Goal: Task Accomplishment & Management: Manage account settings

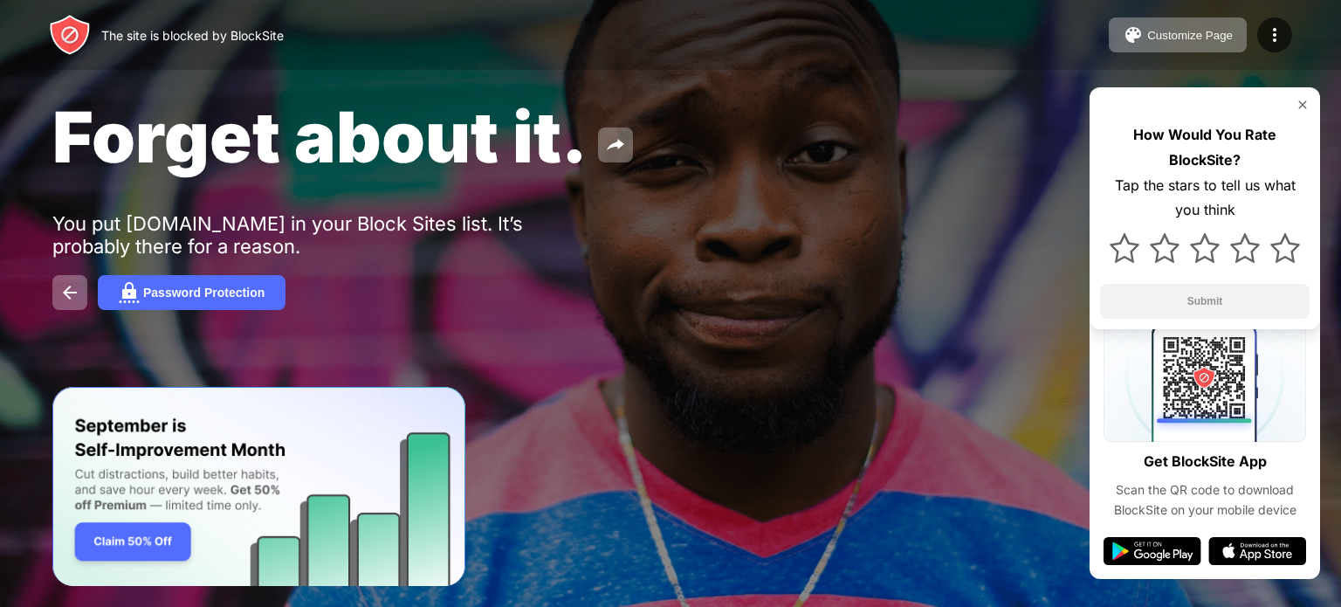
click at [1306, 105] on img at bounding box center [1302, 105] width 14 height 14
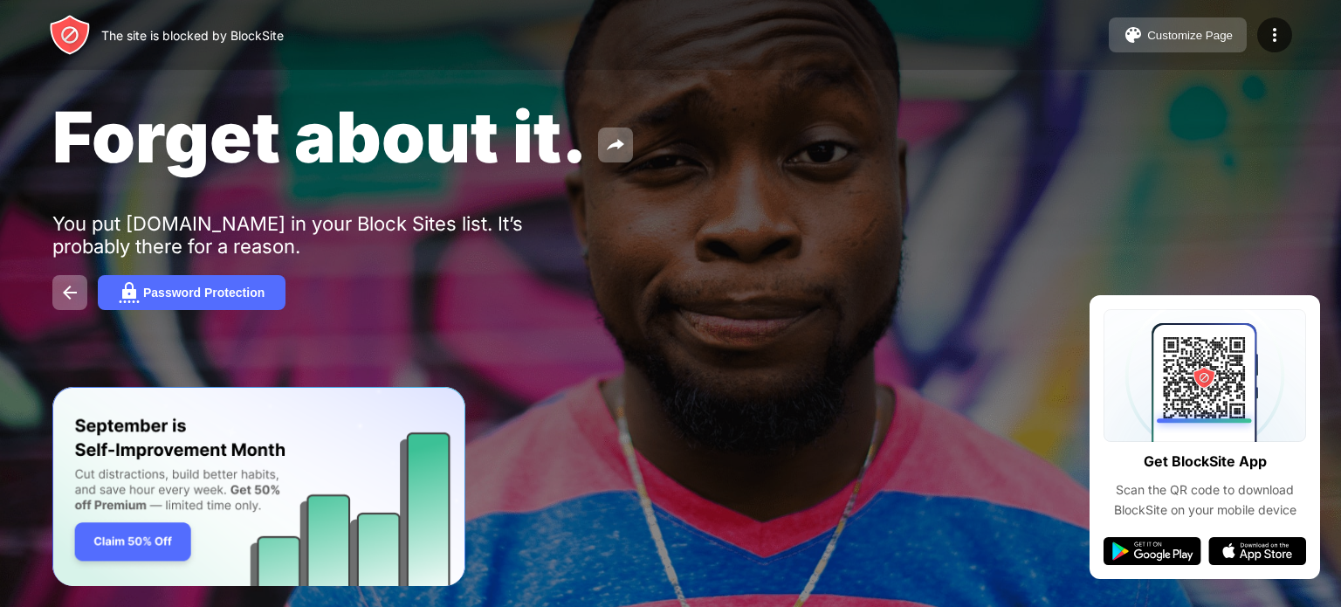
click at [1184, 31] on div "Customize Page" at bounding box center [1190, 35] width 86 height 13
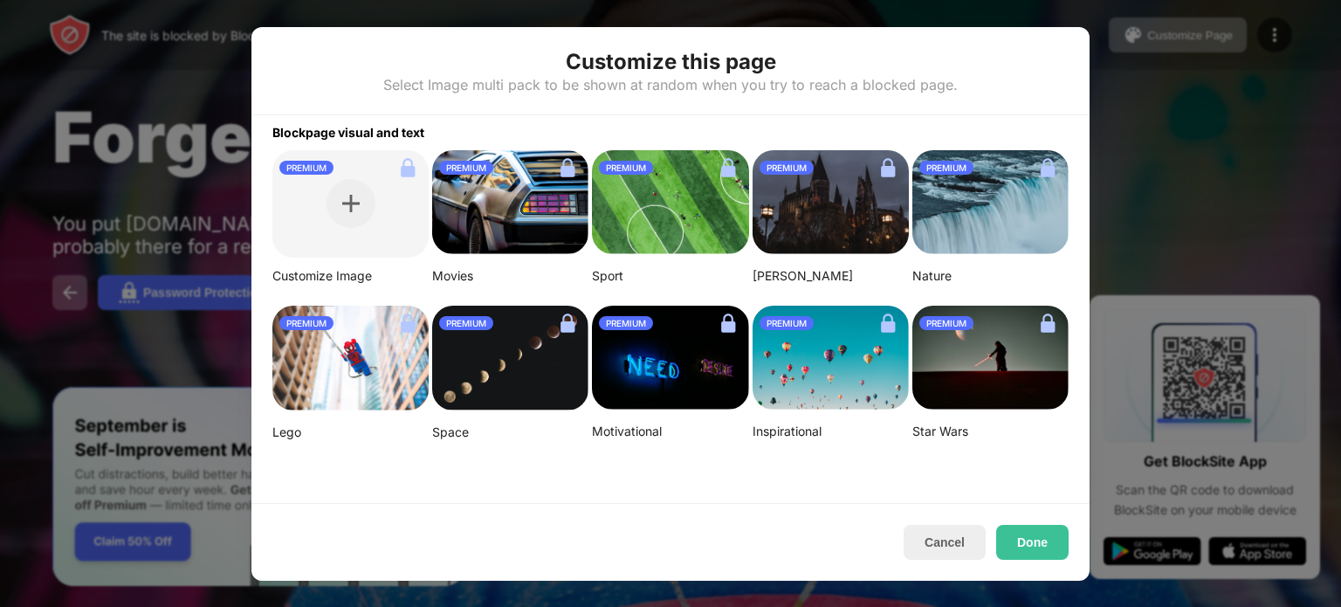
click at [1180, 128] on div at bounding box center [670, 303] width 1341 height 607
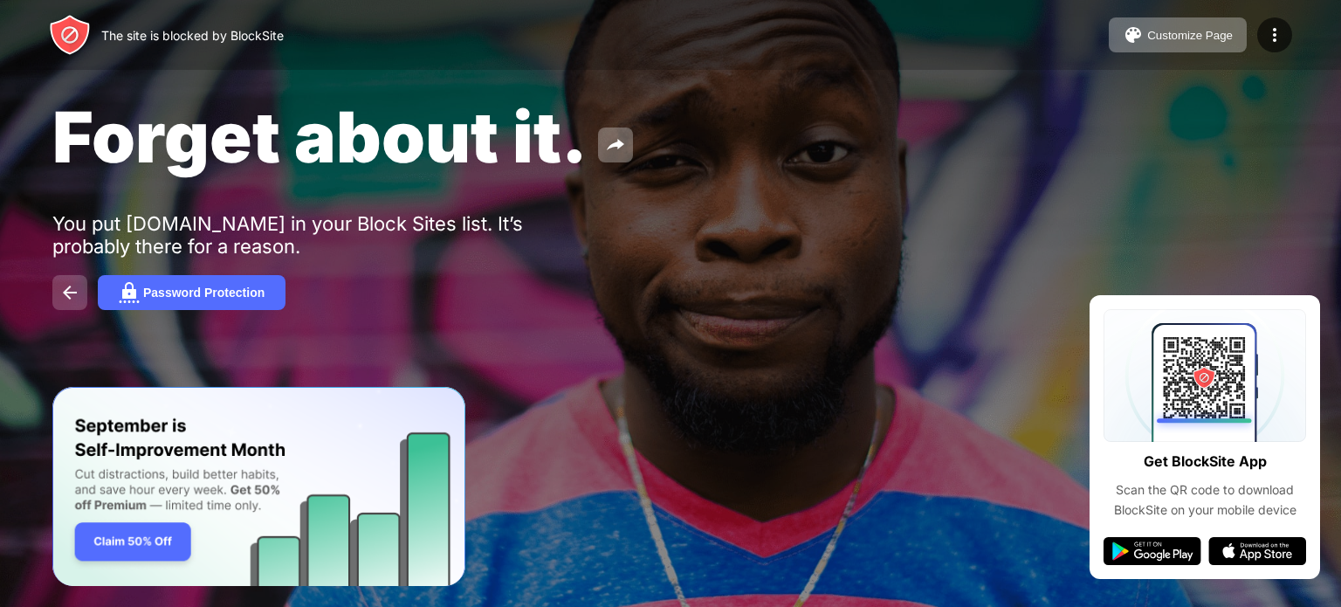
click at [73, 292] on img at bounding box center [69, 292] width 21 height 21
click at [72, 290] on img at bounding box center [69, 292] width 21 height 21
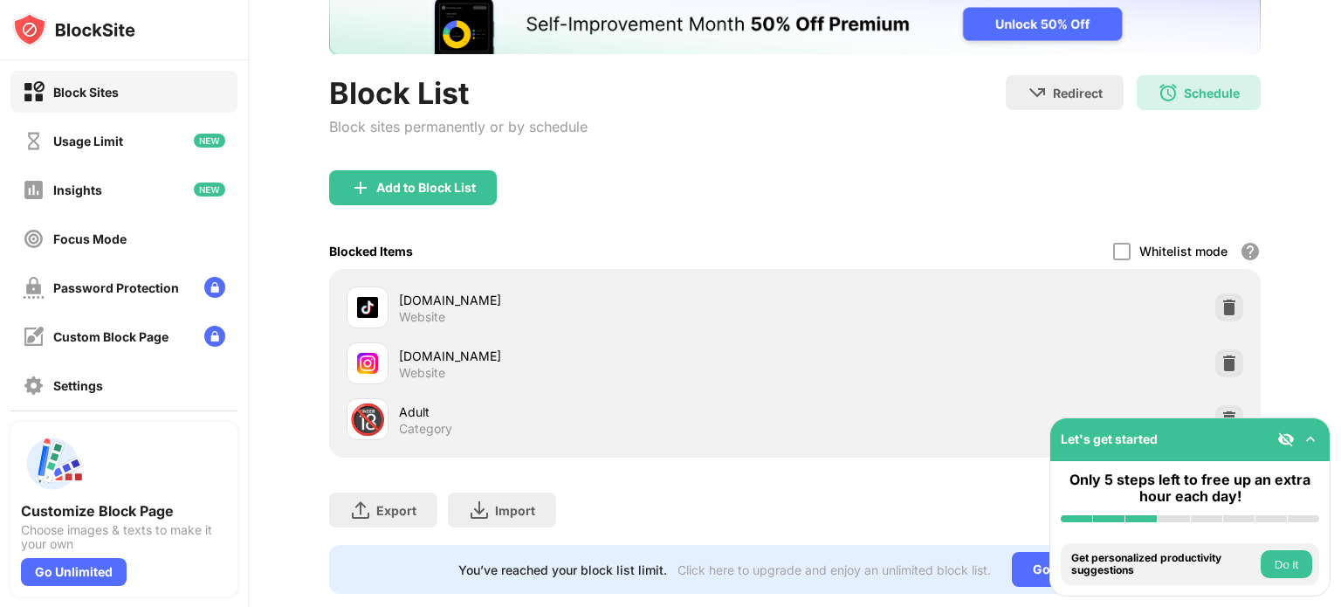
scroll to position [145, 0]
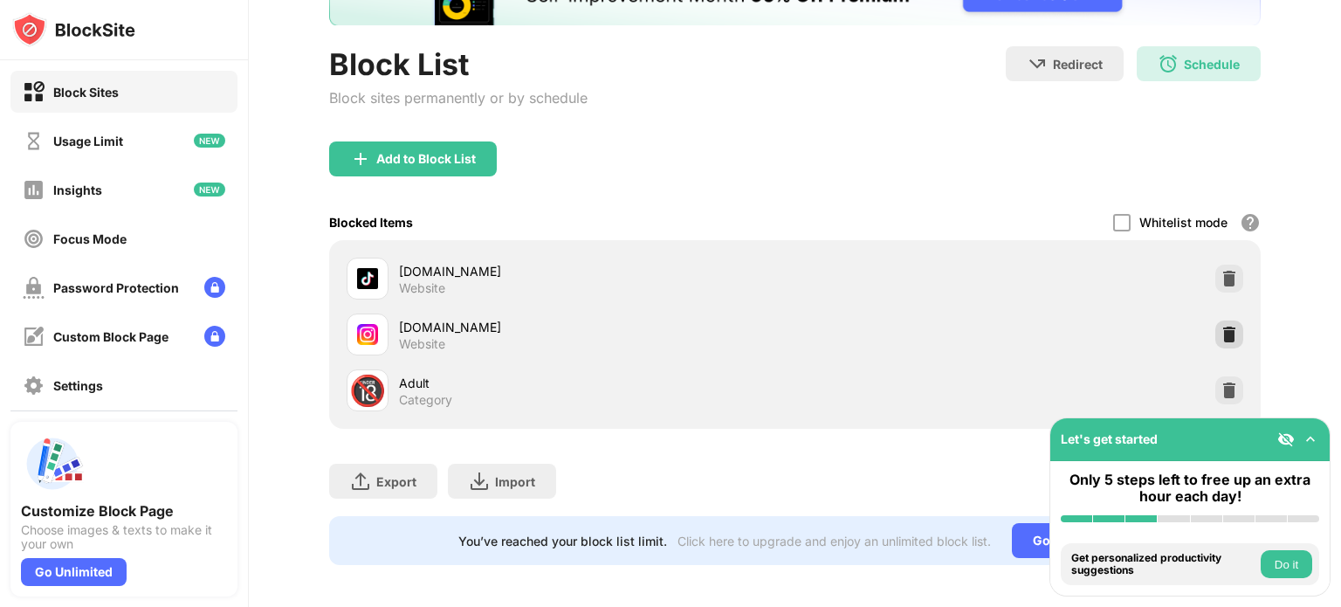
click at [1220, 335] on img at bounding box center [1228, 334] width 17 height 17
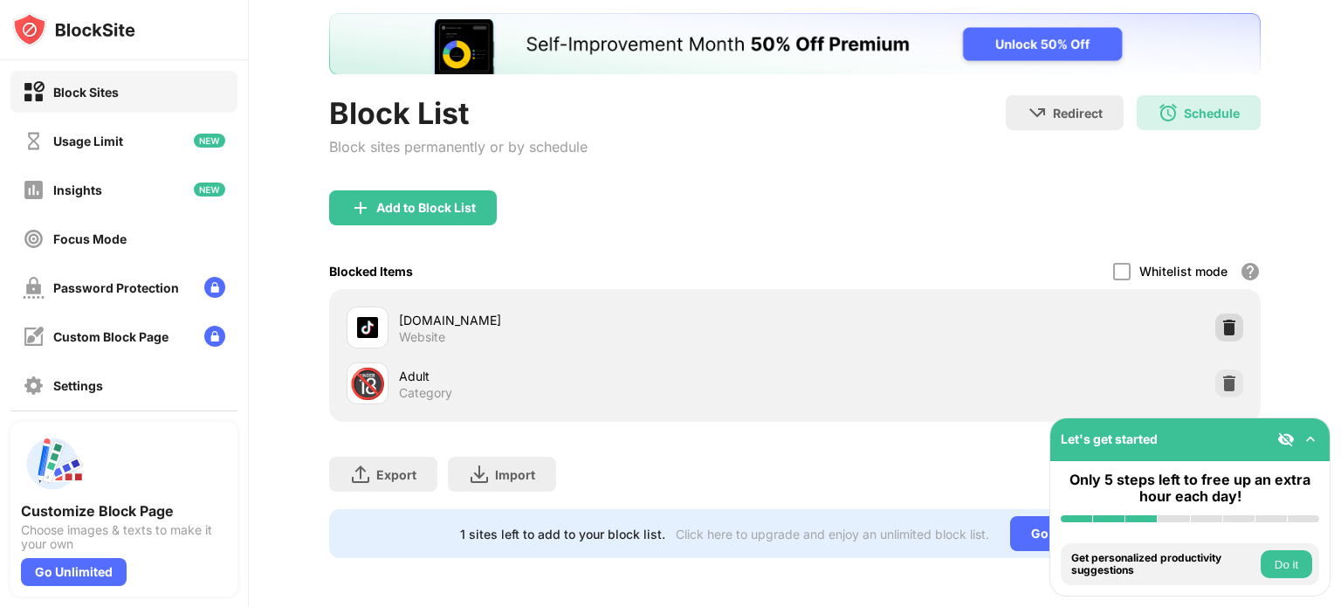
click at [1220, 319] on img at bounding box center [1228, 327] width 17 height 17
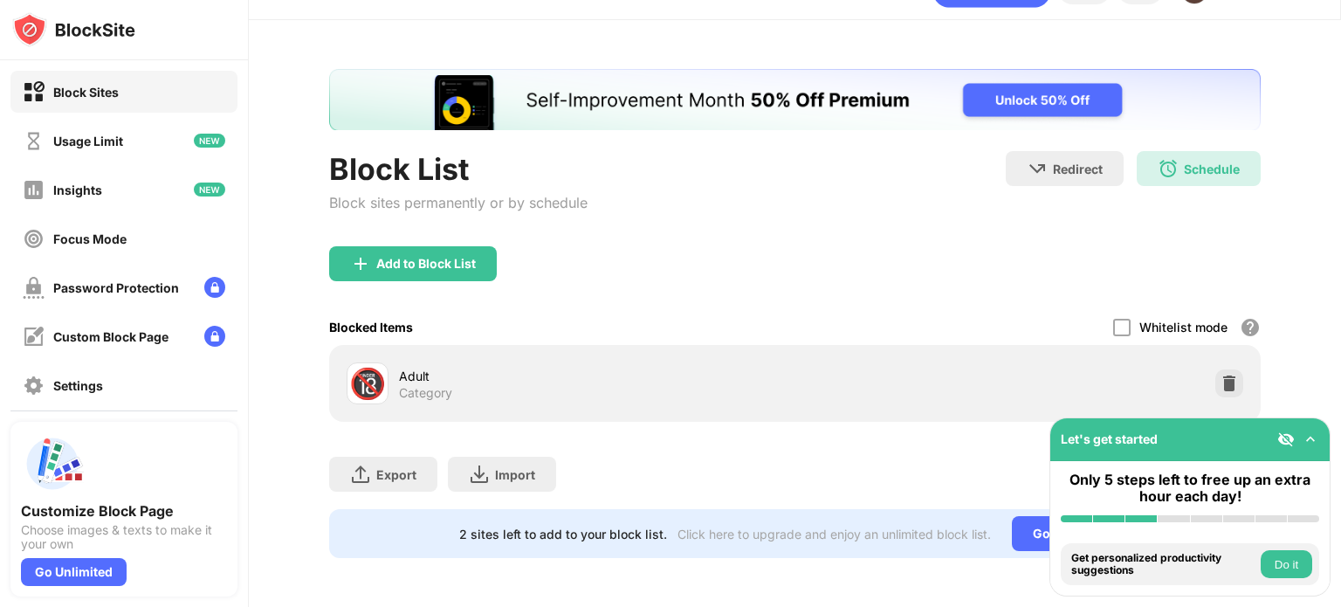
scroll to position [52, 0]
